Goal: Find specific page/section: Find specific page/section

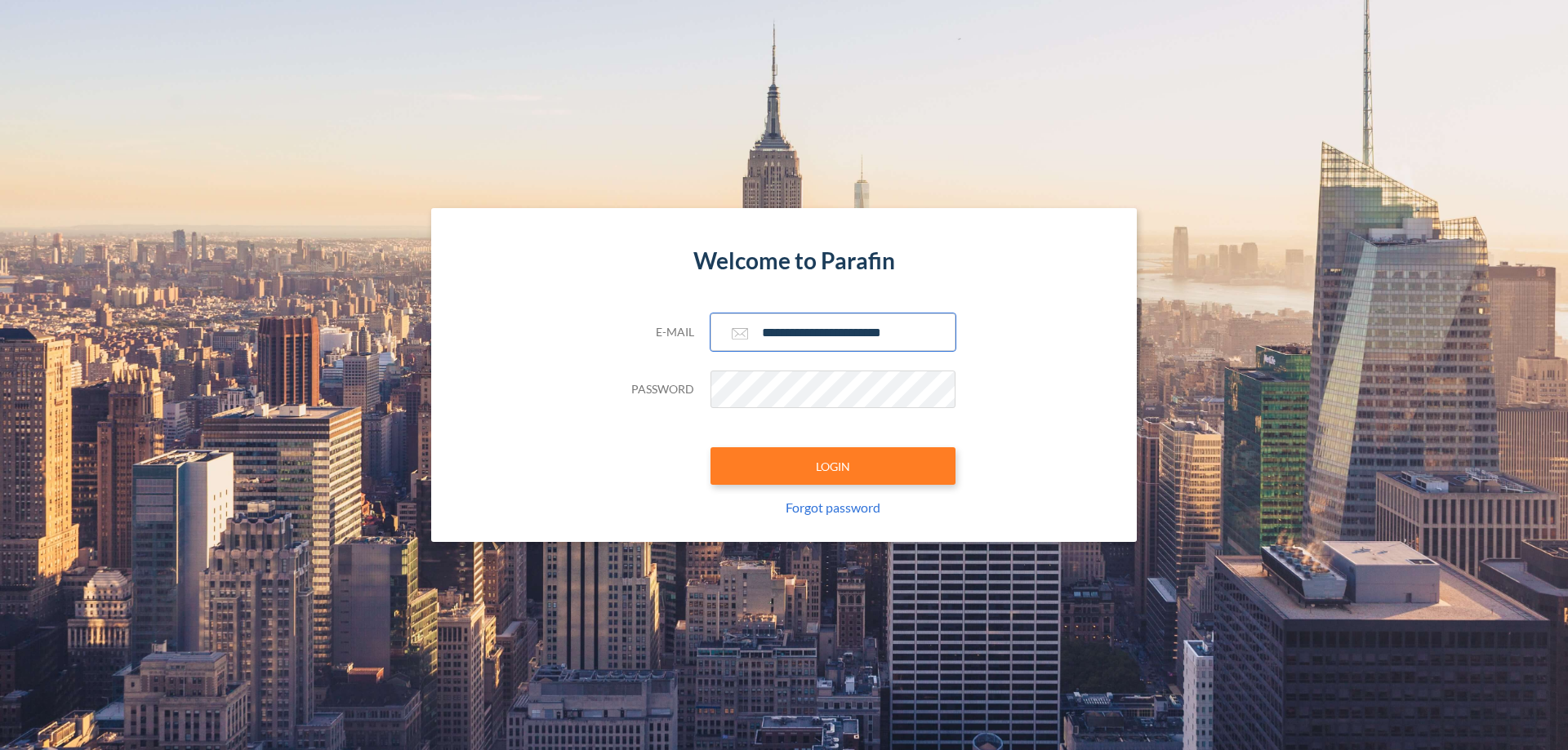
type input "**********"
click at [833, 466] on button "LOGIN" at bounding box center [833, 466] width 245 height 38
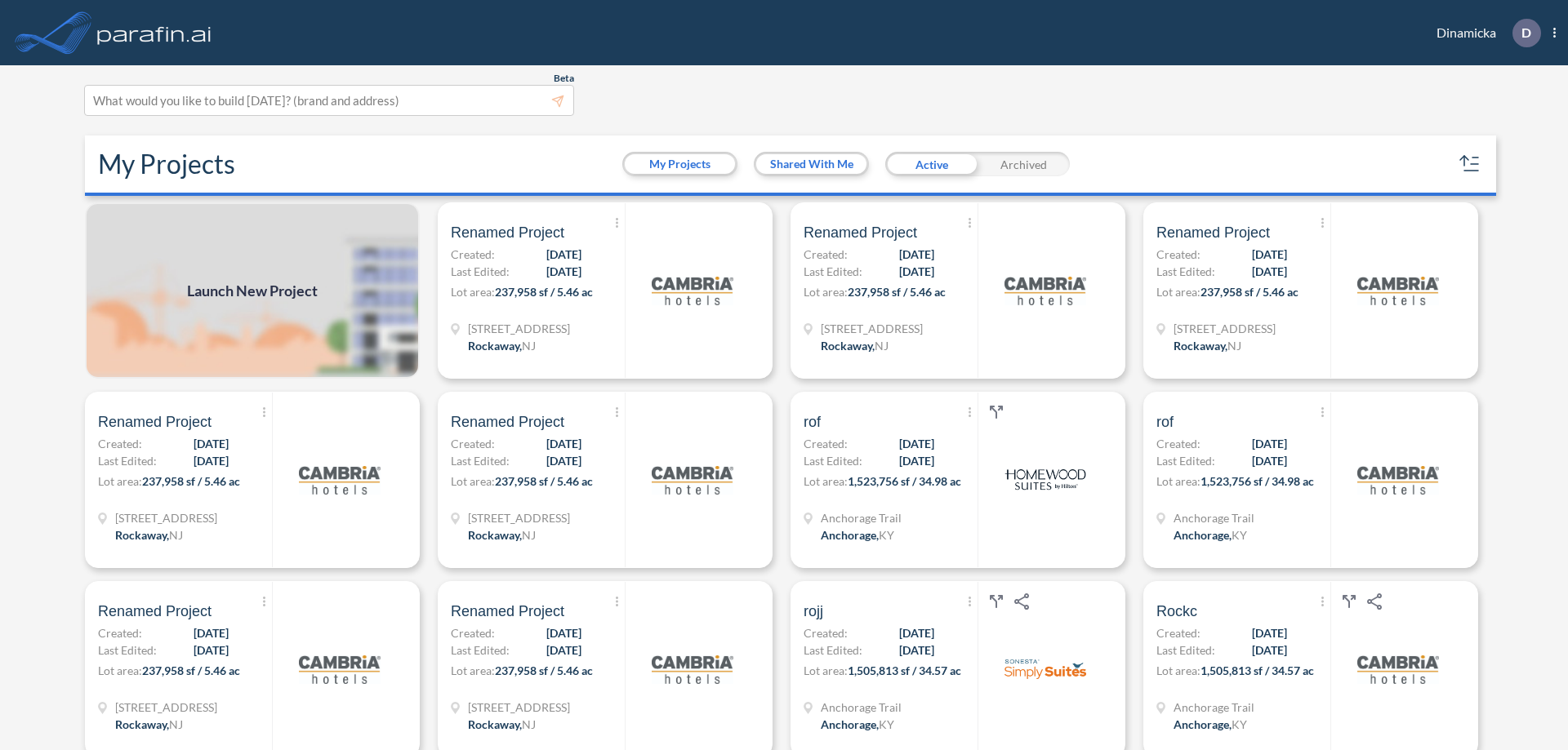
scroll to position [4, 0]
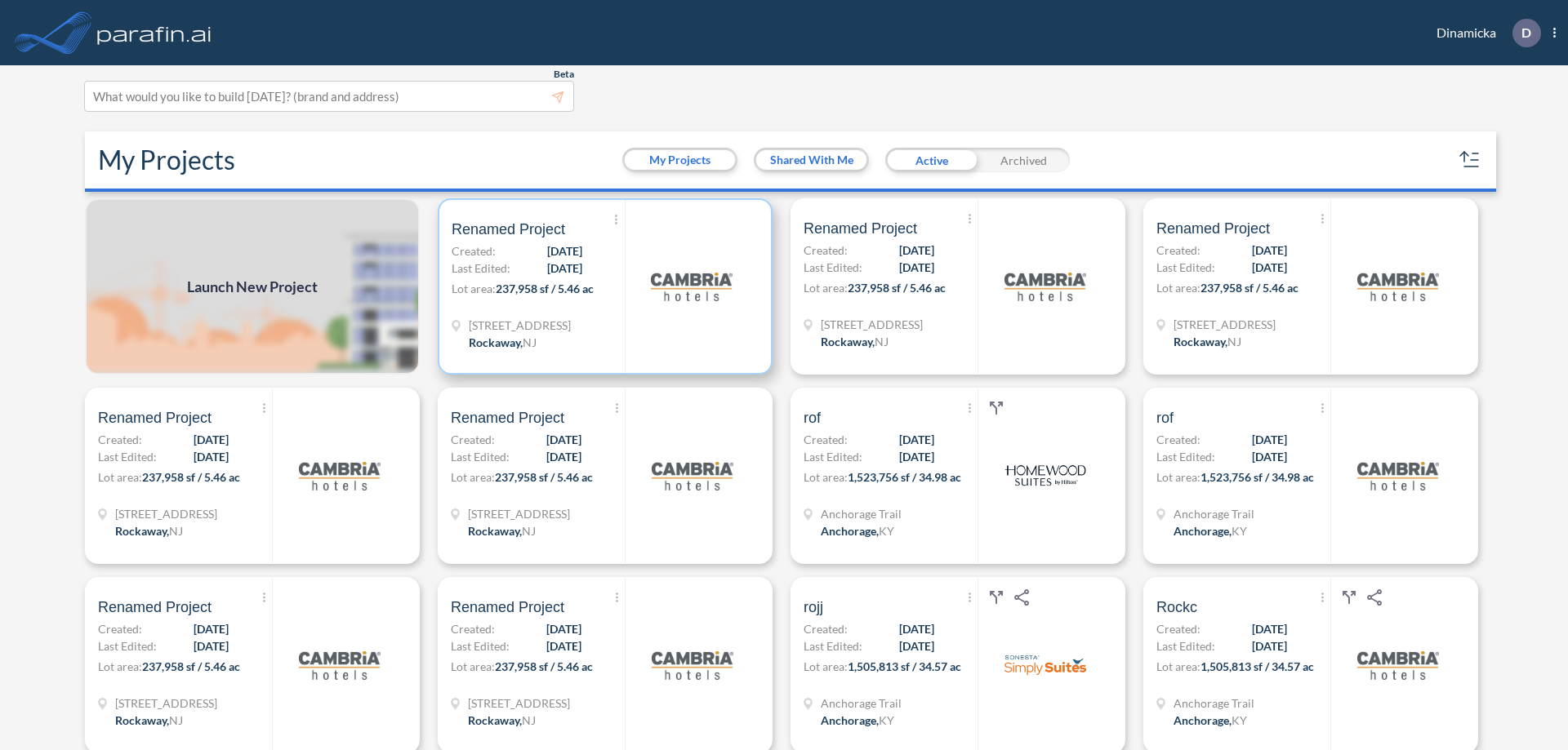
click at [602, 286] on p "Lot area: 237,958 sf / 5.46 ac" at bounding box center [538, 292] width 173 height 24
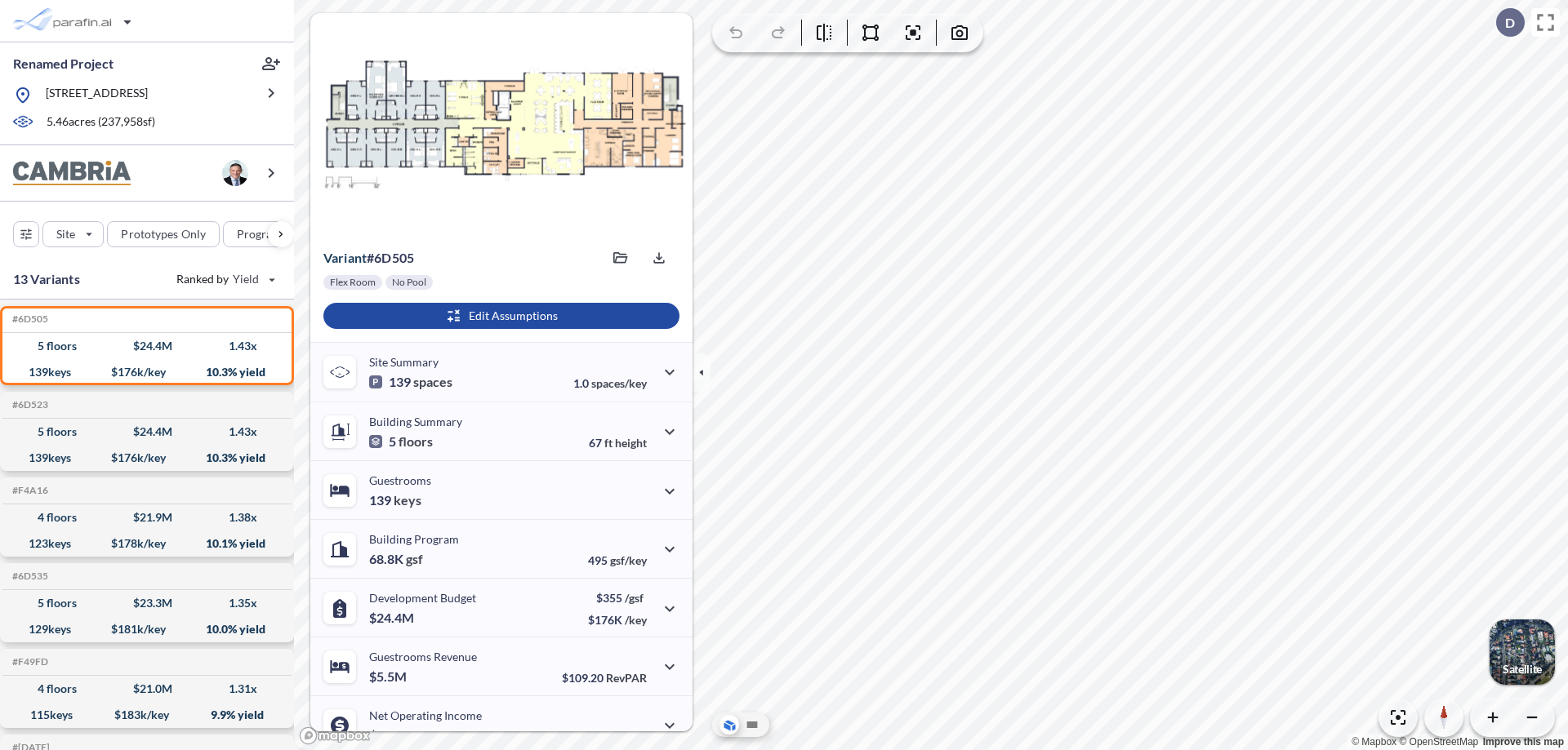
scroll to position [82, 0]
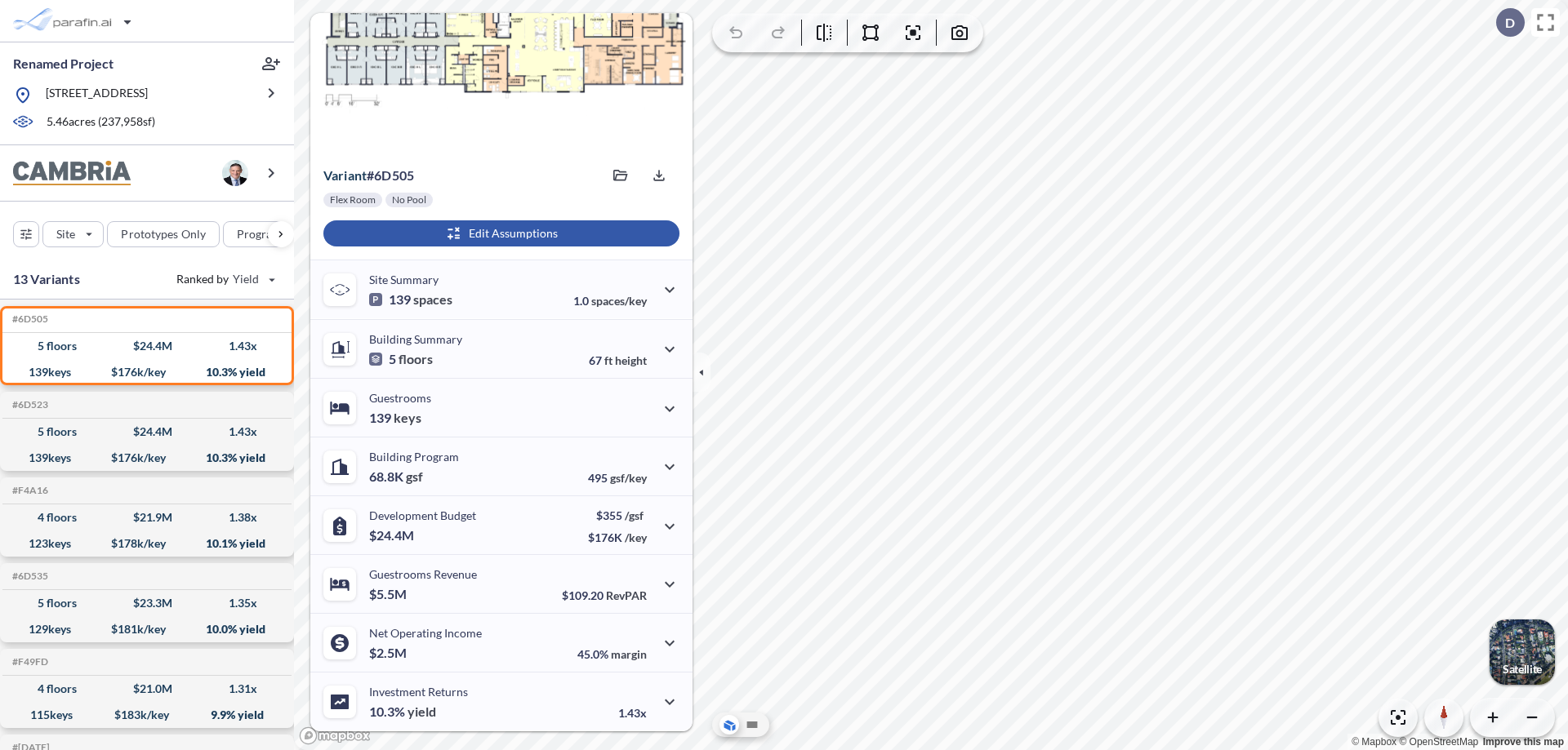
click at [499, 234] on div "button" at bounding box center [501, 234] width 356 height 26
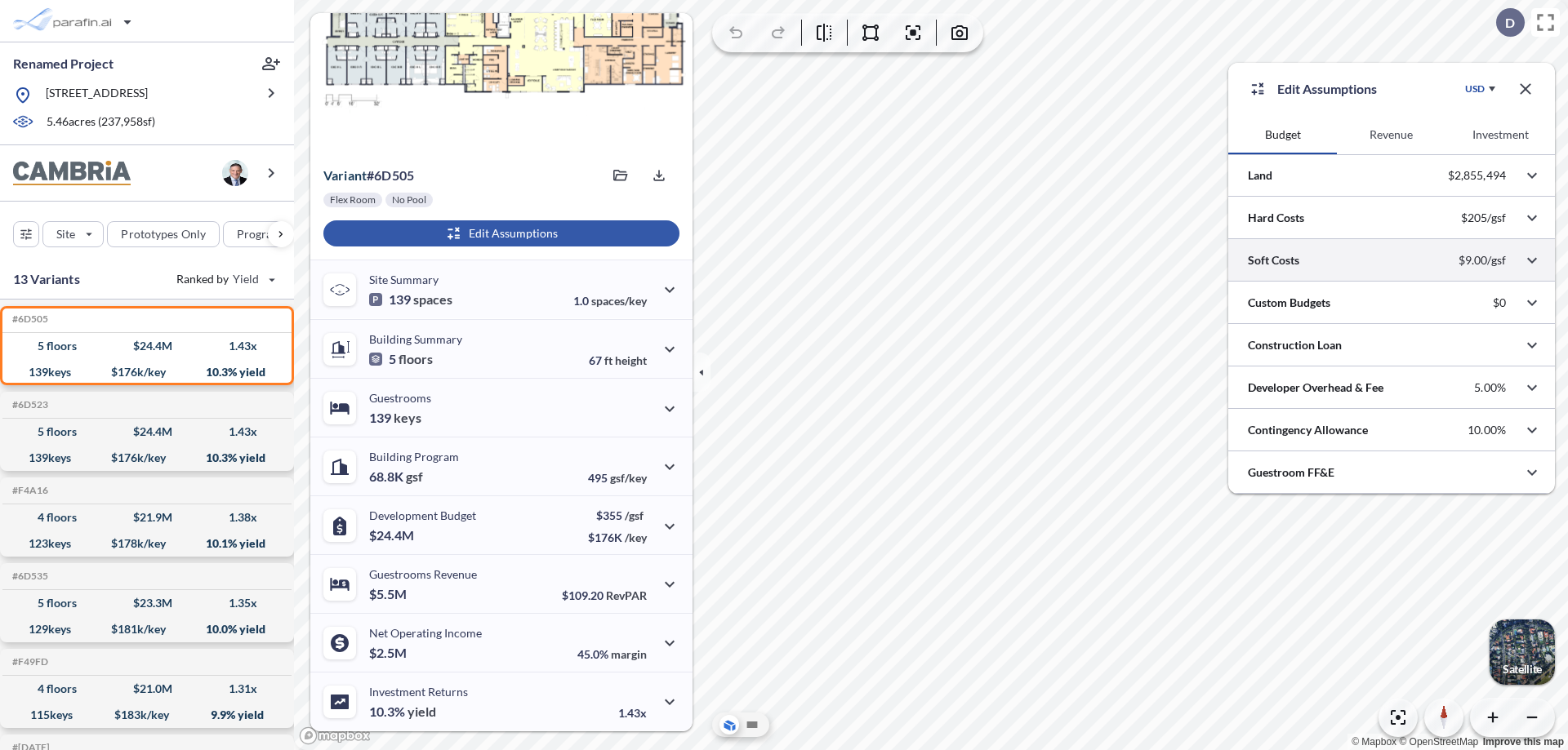
click at [1392, 261] on div at bounding box center [1391, 260] width 327 height 42
